Goal: Information Seeking & Learning: Learn about a topic

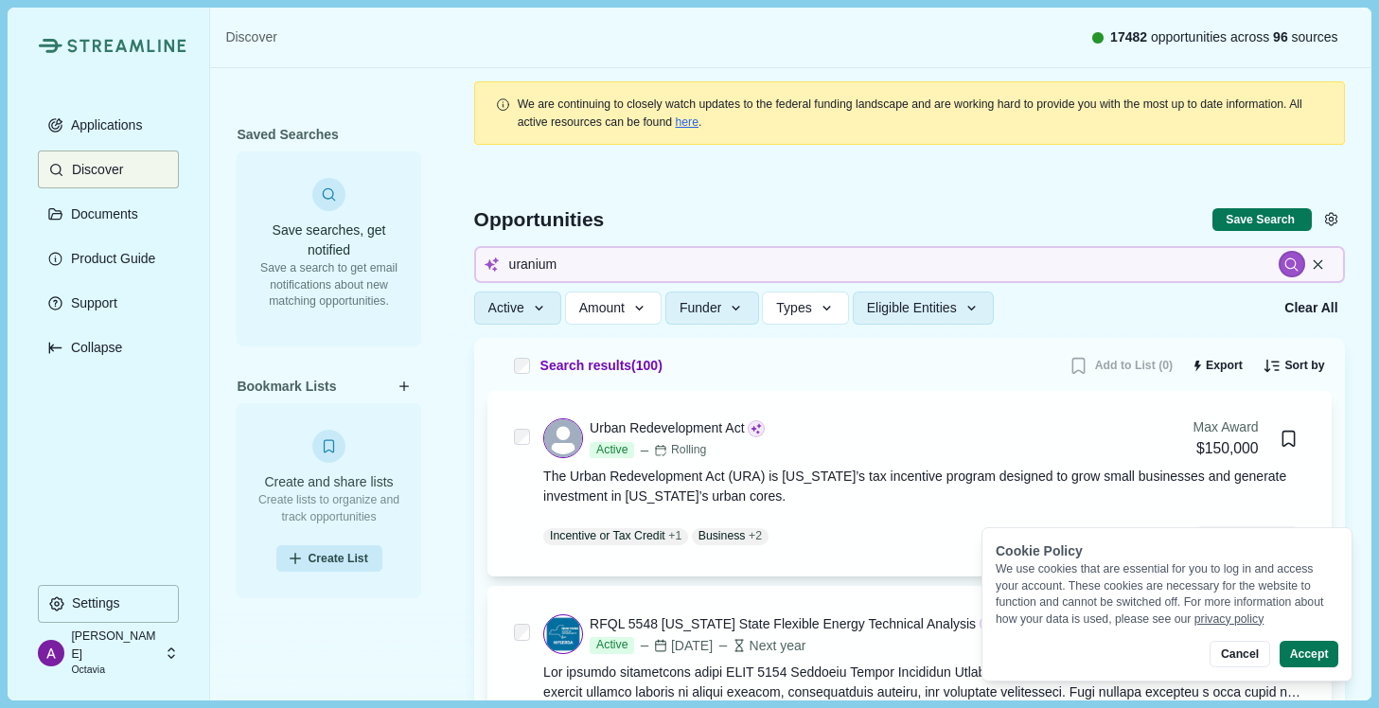
scroll to position [6, 0]
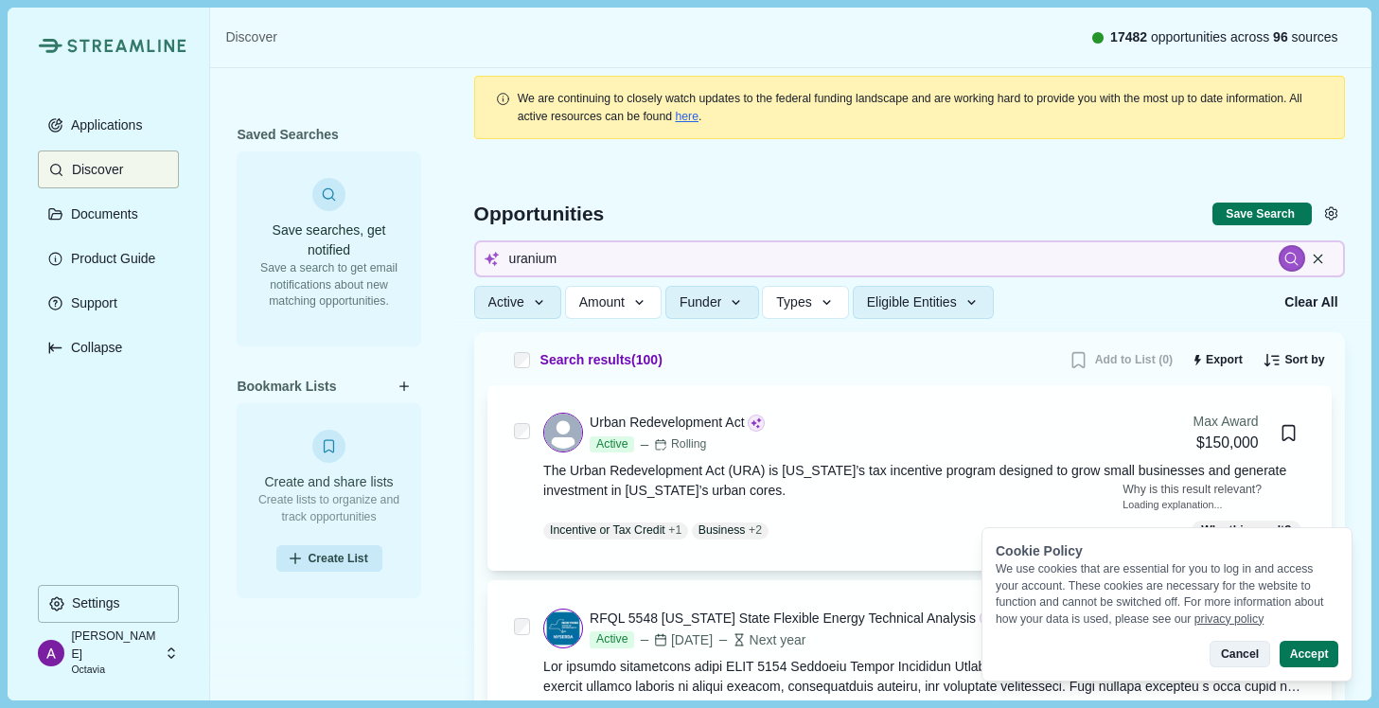
click at [1245, 658] on button "Cancel" at bounding box center [1240, 654] width 60 height 27
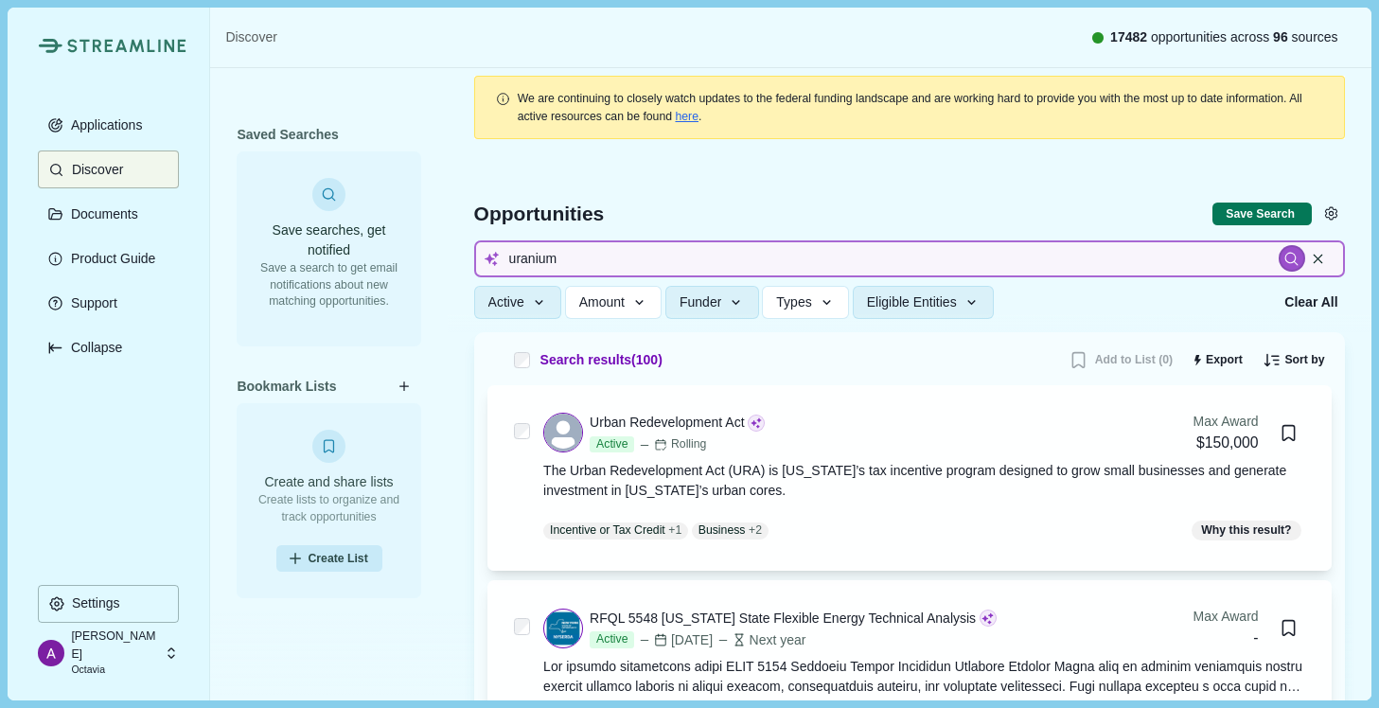
drag, startPoint x: 726, startPoint y: 259, endPoint x: 474, endPoint y: 252, distance: 251.9
click at [474, 252] on input "uranium" at bounding box center [909, 258] width 871 height 37
type input "mineral"
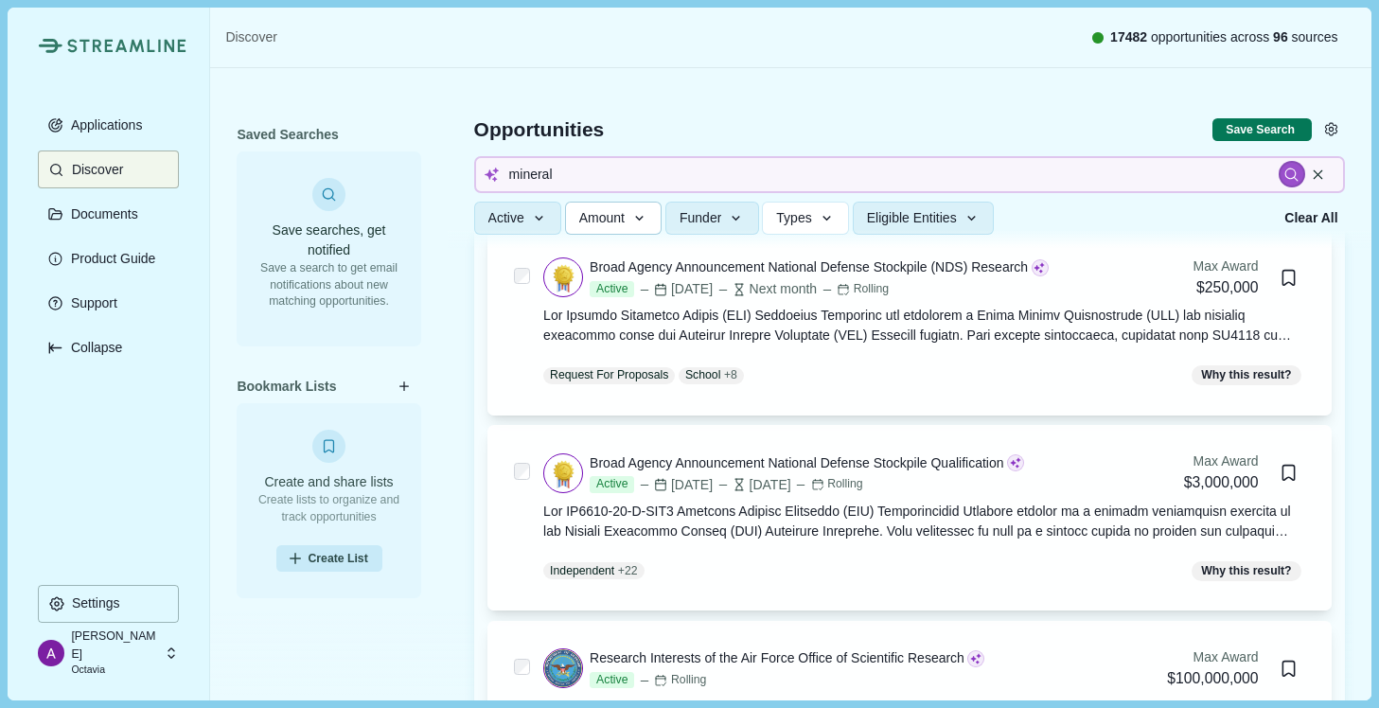
scroll to position [155, 0]
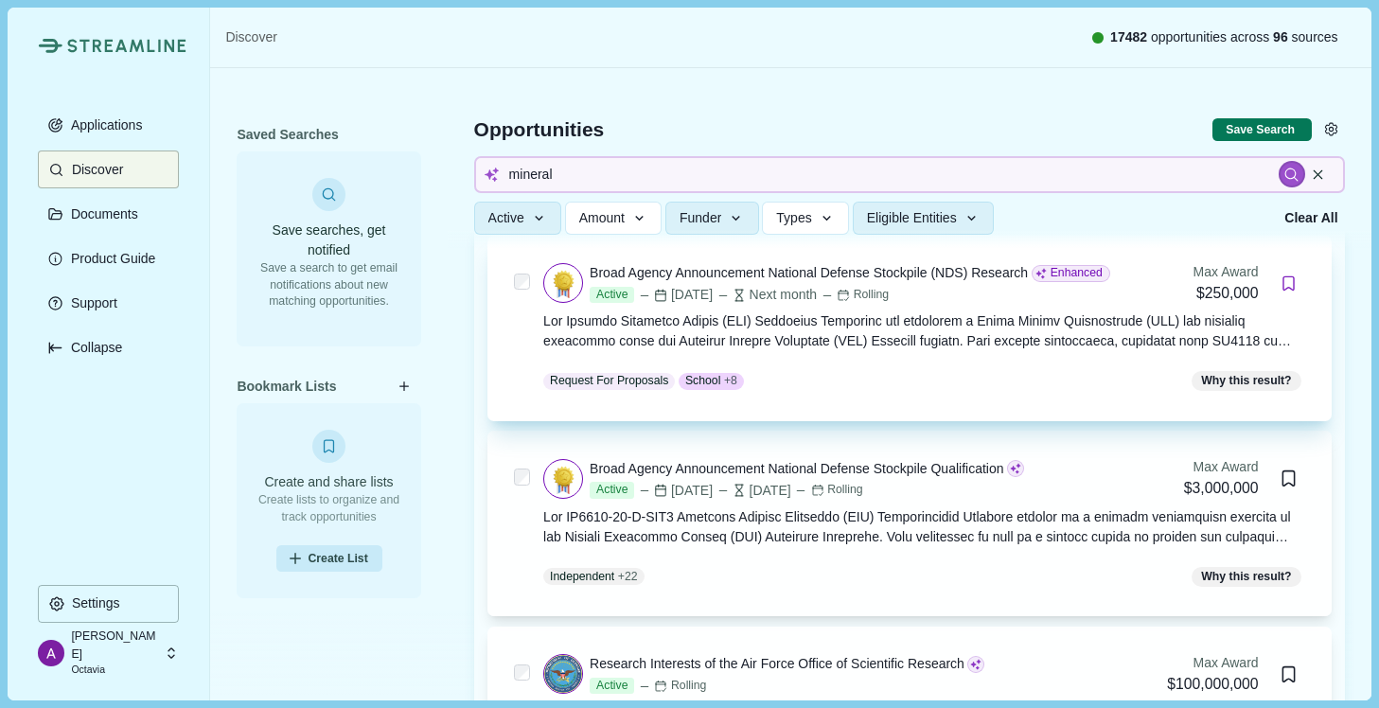
click at [1286, 281] on icon "Bookmark this grant." at bounding box center [1289, 284] width 18 height 18
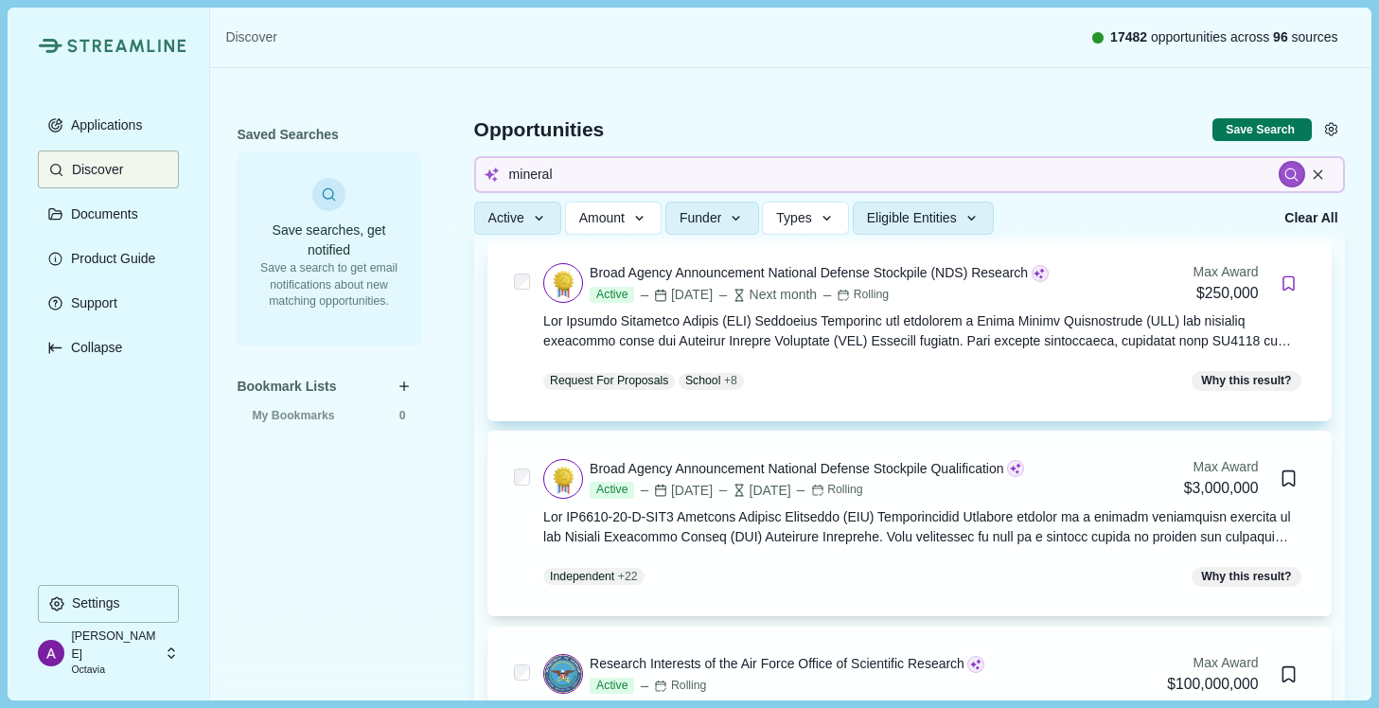
click at [1118, 103] on div at bounding box center [910, 157] width 924 height 181
click at [1291, 292] on button "Bookmark this grant." at bounding box center [1288, 284] width 30 height 30
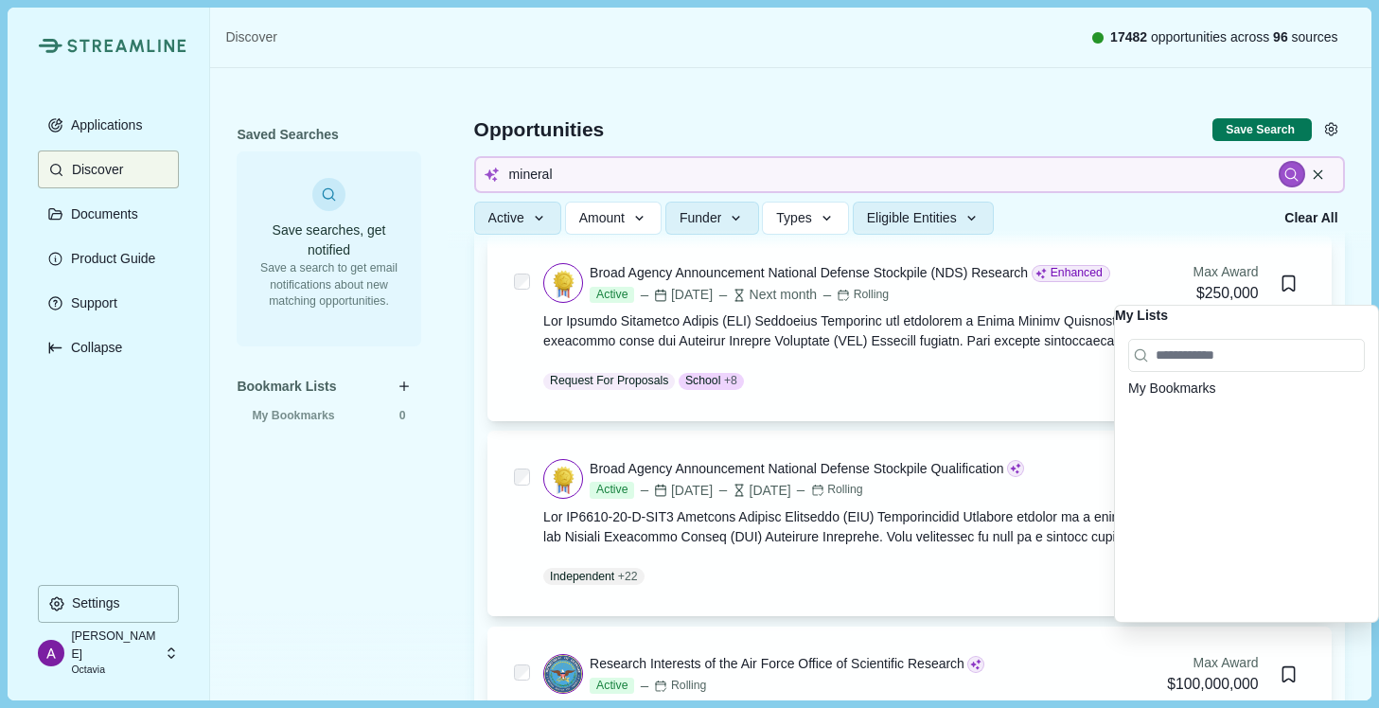
click at [1267, 399] on div "My Bookmarks" at bounding box center [1246, 389] width 237 height 20
click at [1367, 399] on div "My Bookmarks" at bounding box center [1246, 474] width 263 height 296
click at [1365, 379] on span at bounding box center [1365, 379] width 0 height 0
